Goal: Use online tool/utility: Utilize a website feature to perform a specific function

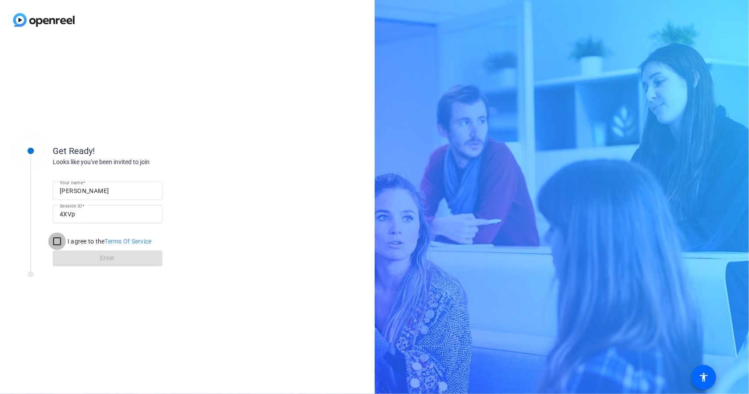
click at [60, 238] on input "I agree to the Terms Of Service" at bounding box center [57, 242] width 18 height 18
checkbox input "true"
click at [108, 262] on span "Enter" at bounding box center [108, 258] width 14 height 9
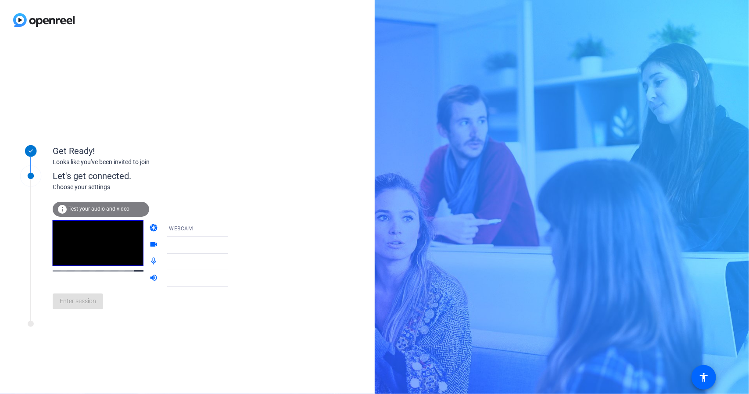
click at [232, 247] on icon at bounding box center [237, 245] width 11 height 11
click at [235, 245] on icon at bounding box center [237, 246] width 4 height 2
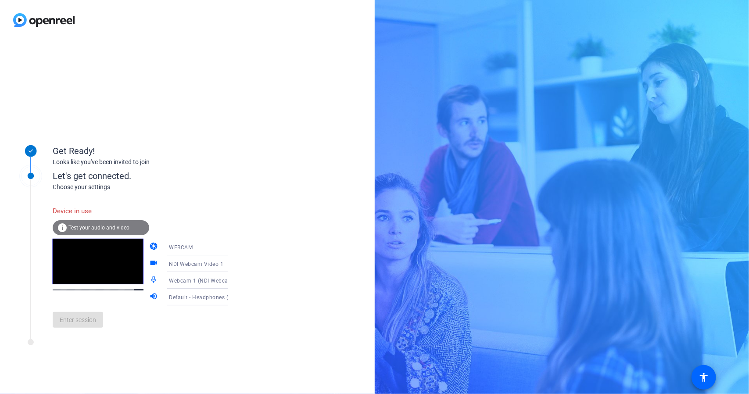
click at [306, 216] on div "Get Ready! Looks like you've been invited to join Let's get connected. Choose y…" at bounding box center [187, 217] width 375 height 354
click at [235, 264] on icon at bounding box center [237, 264] width 4 height 2
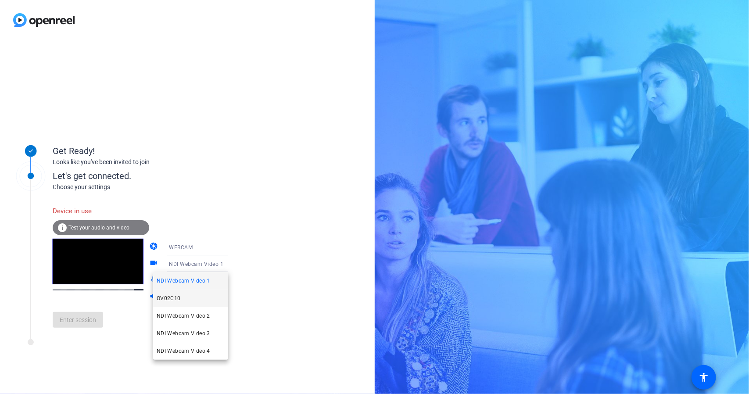
click at [187, 302] on mat-option "OV02C10" at bounding box center [190, 299] width 75 height 18
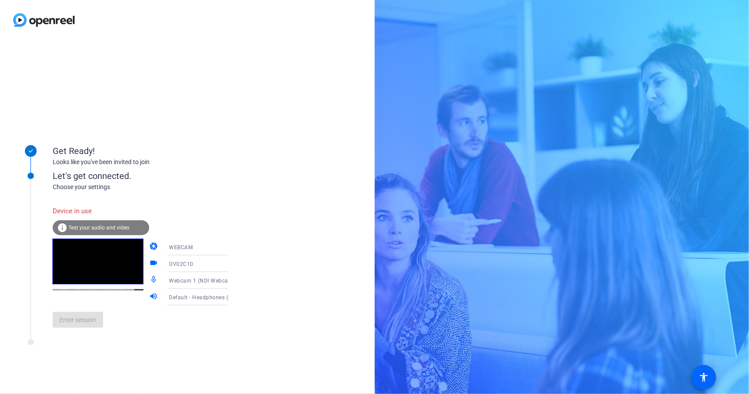
click at [232, 281] on icon at bounding box center [237, 280] width 11 height 11
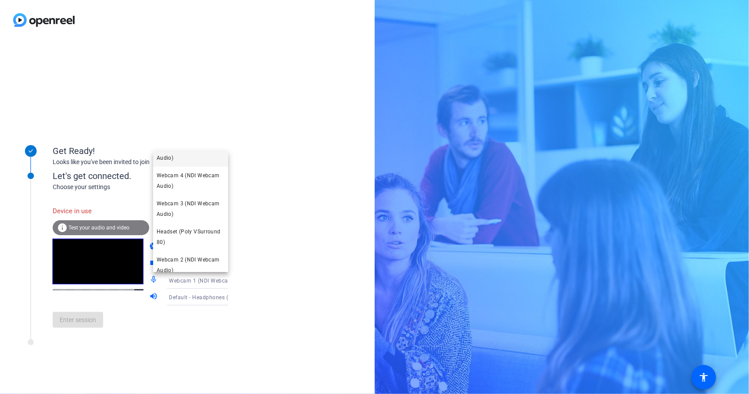
scroll to position [132, 0]
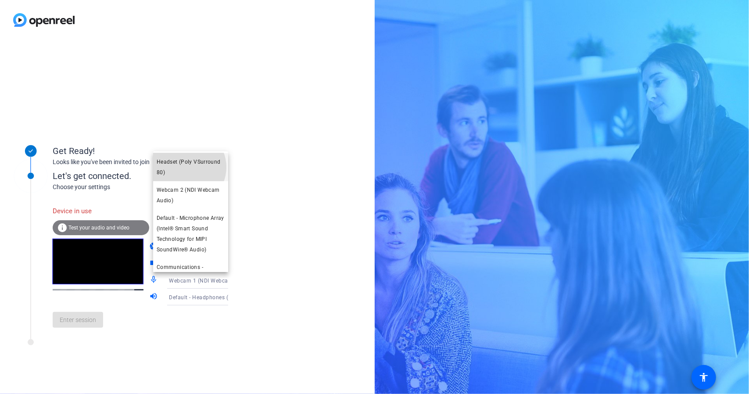
click at [186, 167] on span "Headset (Poly VSurround 80)" at bounding box center [191, 167] width 68 height 21
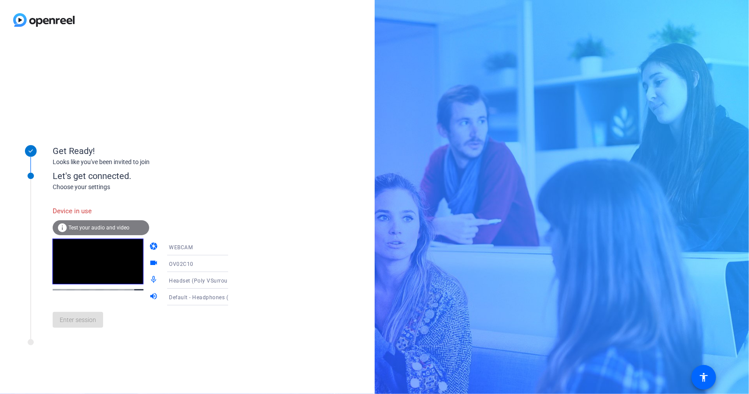
click at [232, 296] on icon at bounding box center [237, 297] width 11 height 11
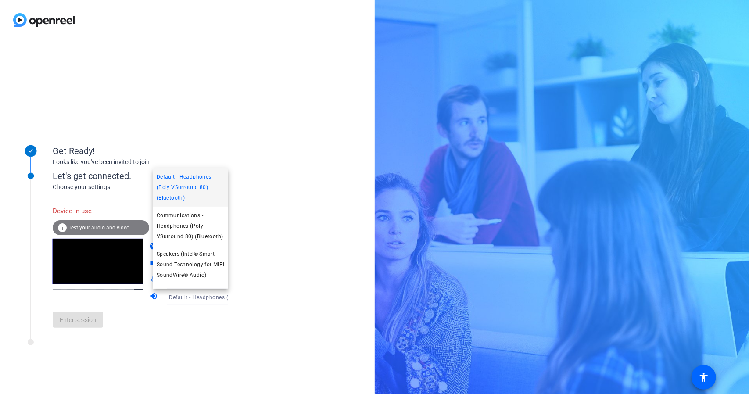
click at [203, 187] on span "Default - Headphones (Poly VSurround 80) (Bluetooth)" at bounding box center [191, 188] width 68 height 32
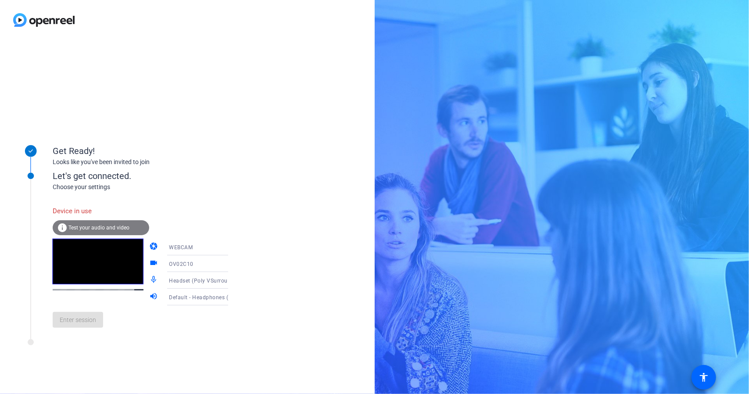
click at [105, 227] on span "Test your audio and video" at bounding box center [98, 228] width 61 height 6
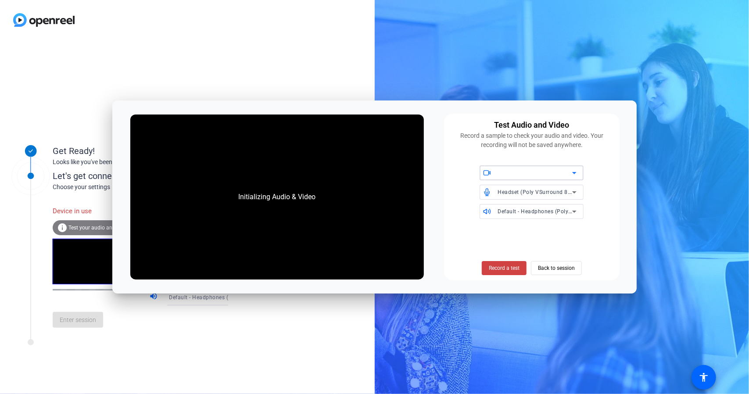
click at [574, 172] on icon at bounding box center [574, 173] width 11 height 11
drag, startPoint x: 506, startPoint y: 109, endPoint x: 505, endPoint y: 125, distance: 15.8
click at [505, 125] on div "Initializing Audio & Video Test Audio and Video Record a sample to check your a…" at bounding box center [374, 197] width 525 height 193
click at [565, 270] on span "Back to session" at bounding box center [556, 268] width 37 height 17
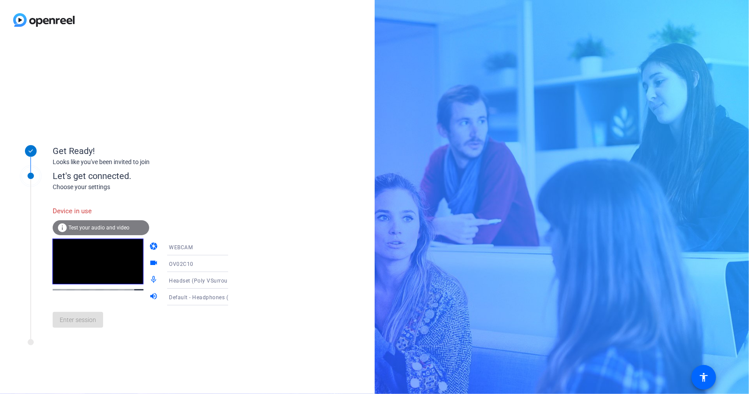
click at [235, 297] on icon at bounding box center [237, 297] width 4 height 2
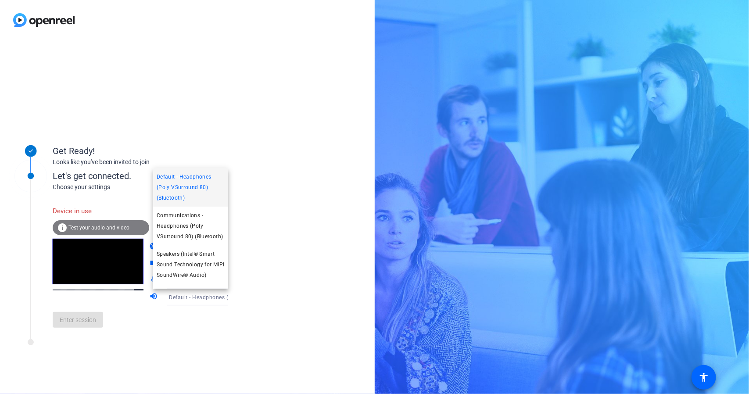
click at [258, 287] on div at bounding box center [374, 197] width 749 height 394
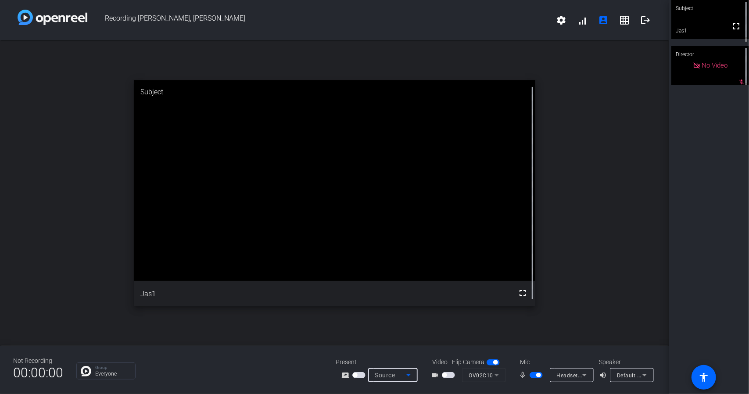
click at [410, 376] on icon at bounding box center [408, 375] width 11 height 11
click at [279, 377] on div at bounding box center [374, 197] width 749 height 394
click at [587, 375] on icon at bounding box center [584, 375] width 11 height 11
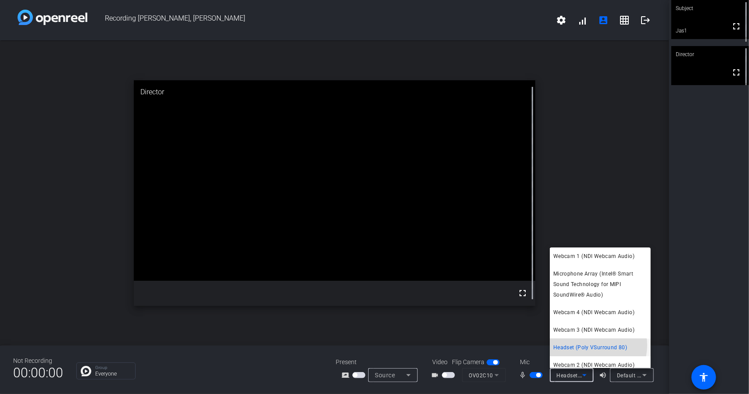
click at [592, 345] on span "Headset (Poly VSurround 80)" at bounding box center [591, 347] width 74 height 11
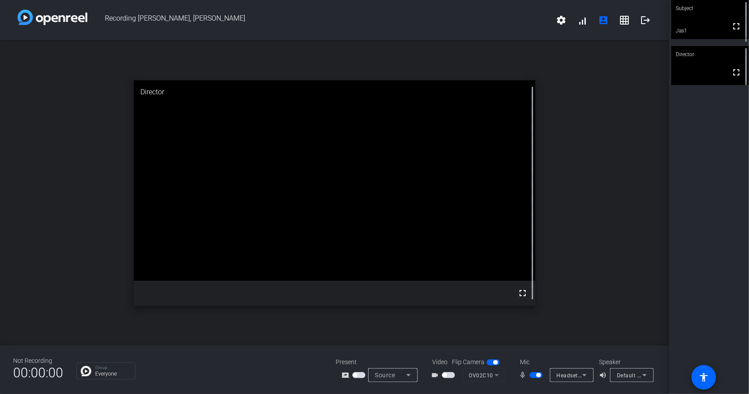
click at [286, 372] on div "Group Everyone" at bounding box center [199, 371] width 246 height 17
